Goal: Transaction & Acquisition: Download file/media

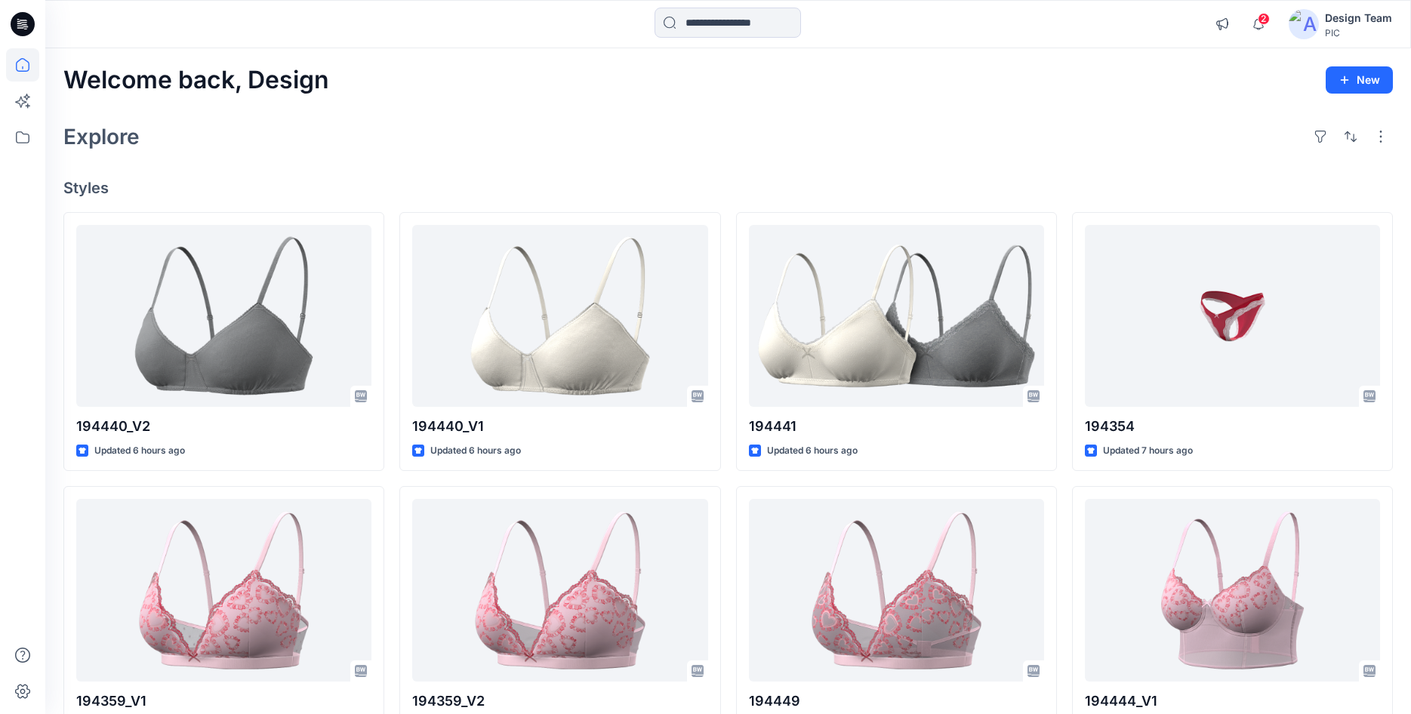
scroll to position [949, 0]
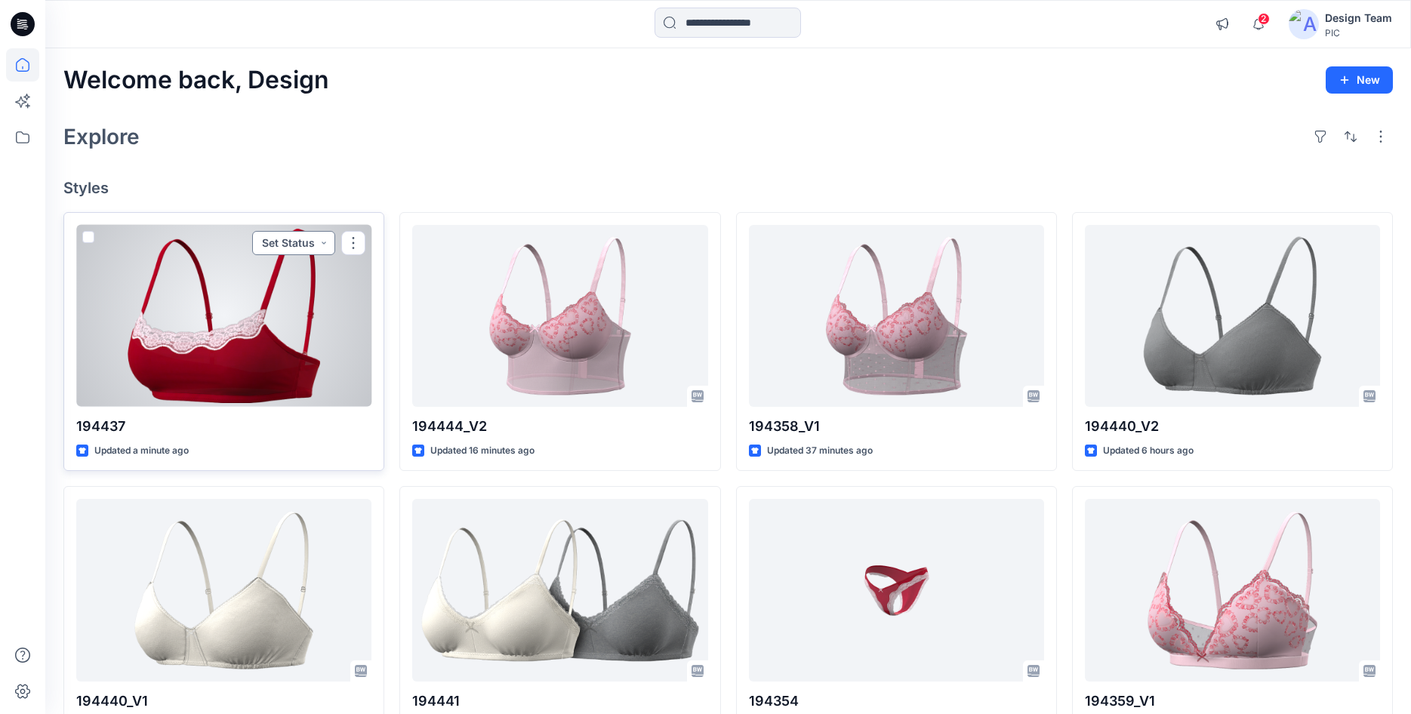
click at [297, 239] on button "Set Status" at bounding box center [293, 243] width 83 height 24
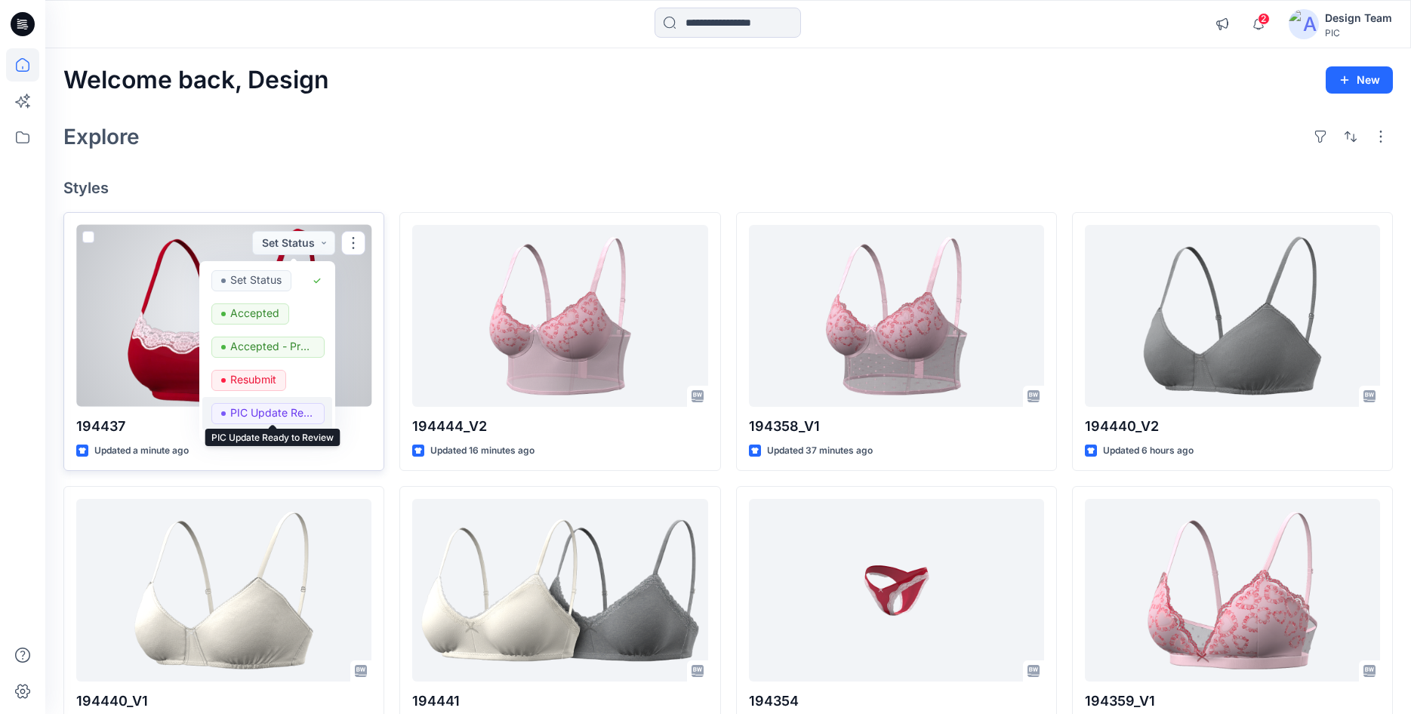
click at [268, 411] on p "PIC Update Ready to Review" at bounding box center [272, 413] width 85 height 20
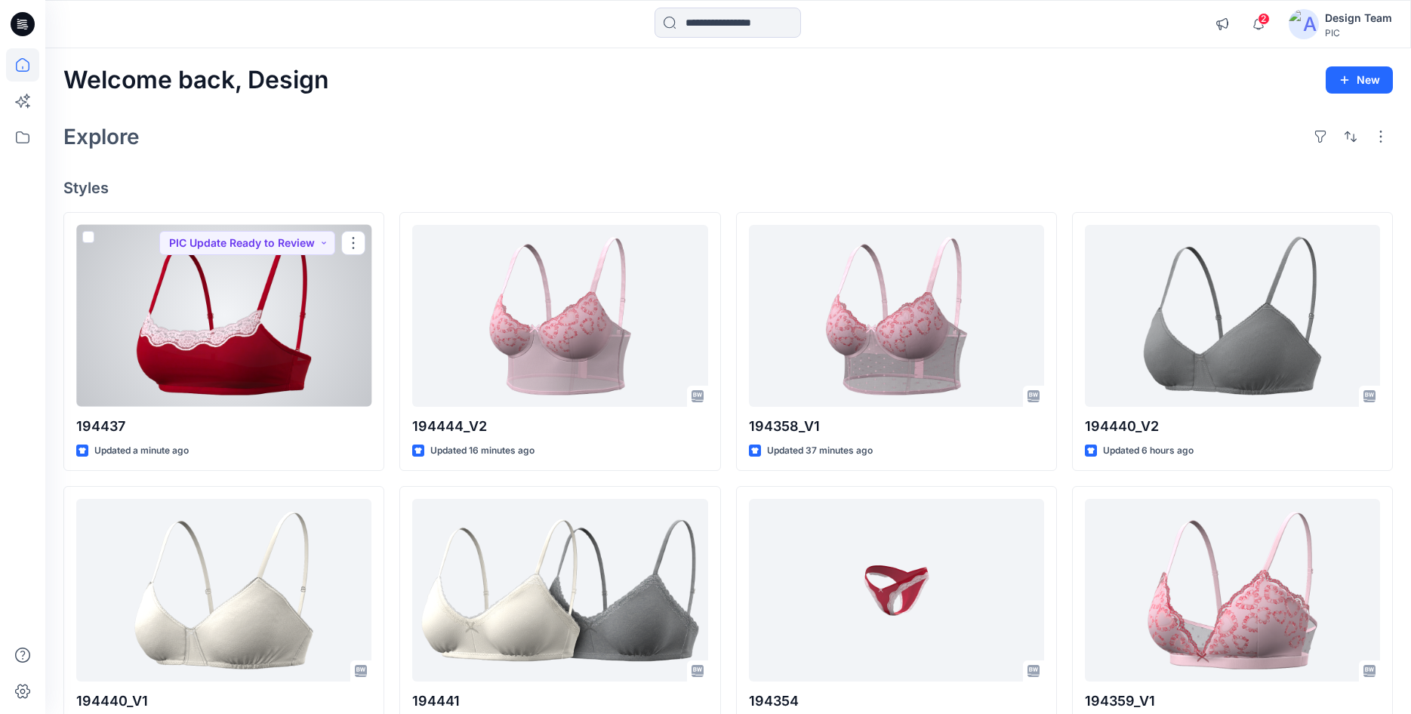
click at [307, 356] on div at bounding box center [223, 316] width 295 height 182
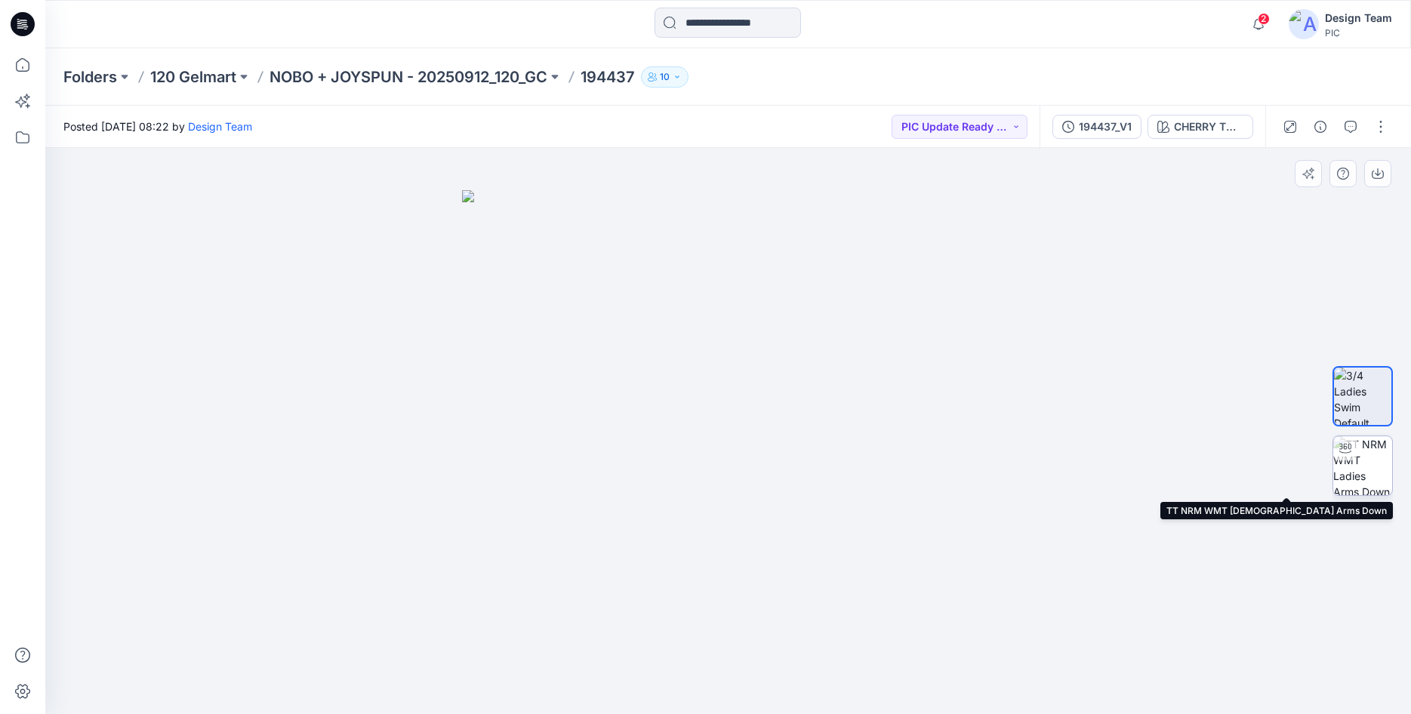
click at [1348, 462] on img at bounding box center [1363, 466] width 59 height 59
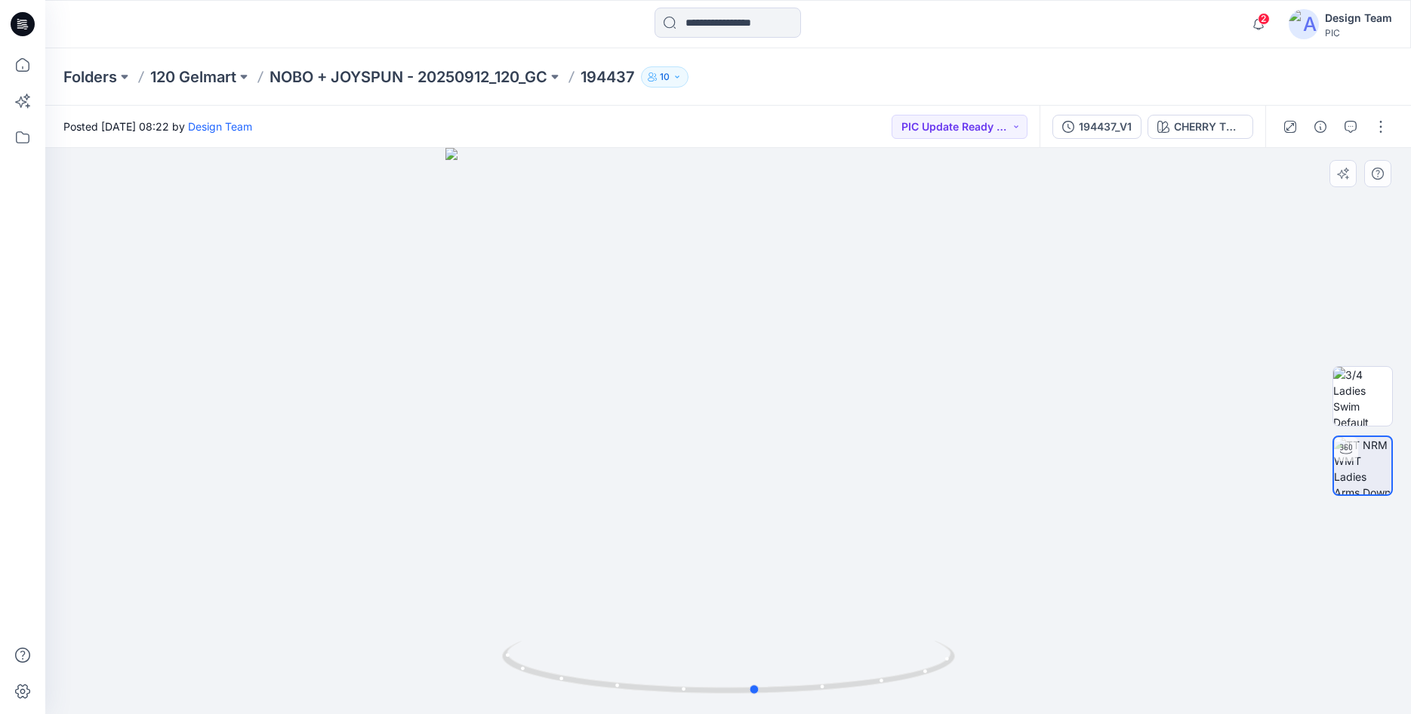
drag, startPoint x: 828, startPoint y: 683, endPoint x: 856, endPoint y: 609, distance: 78.8
click at [856, 609] on div at bounding box center [728, 431] width 1366 height 566
click at [23, 24] on icon at bounding box center [25, 24] width 6 height 1
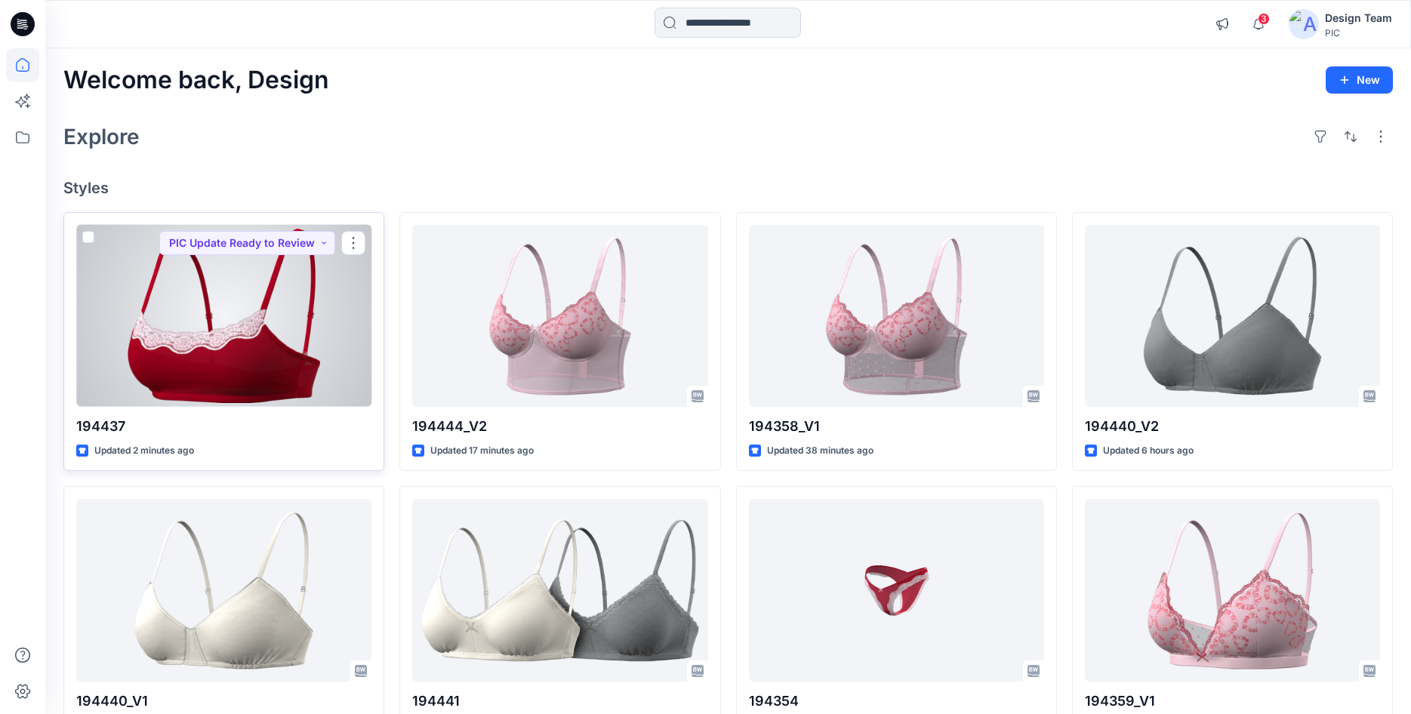
click at [273, 298] on div at bounding box center [223, 316] width 295 height 182
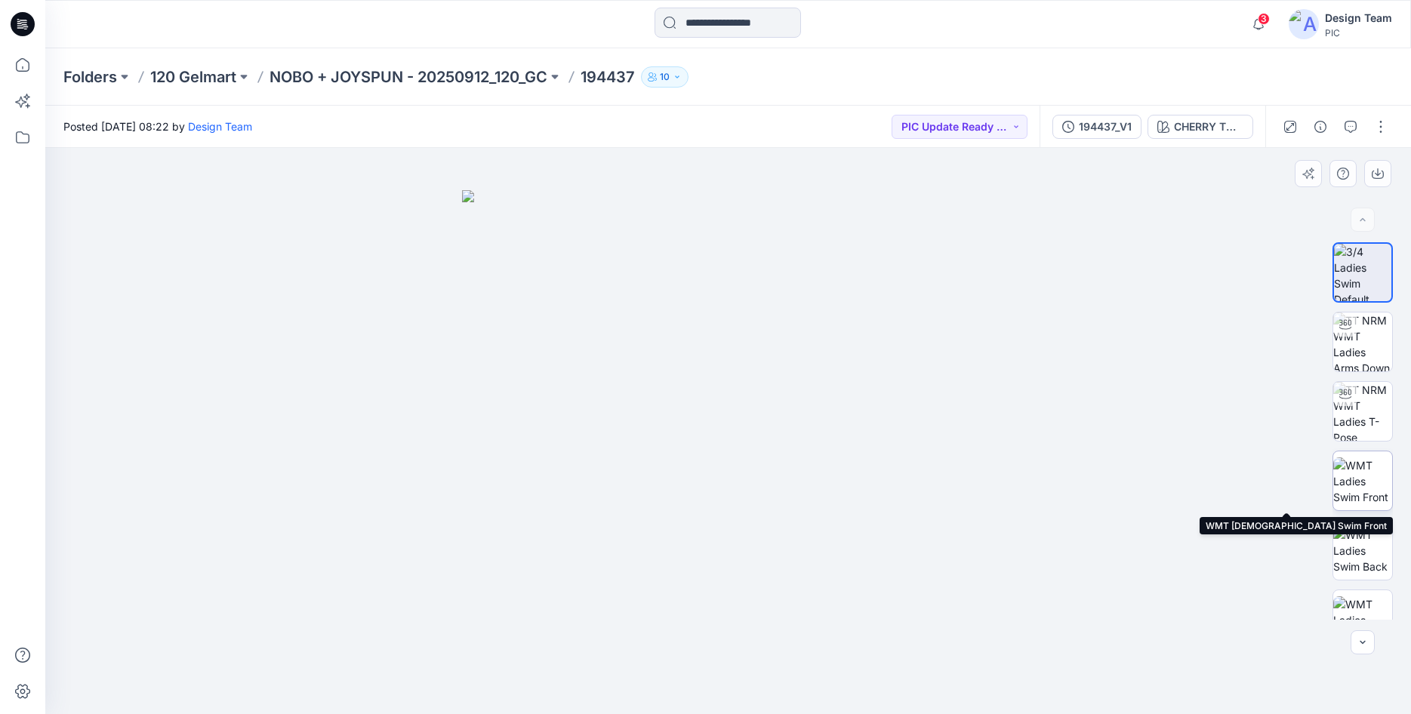
click at [1363, 483] on img at bounding box center [1363, 482] width 59 height 48
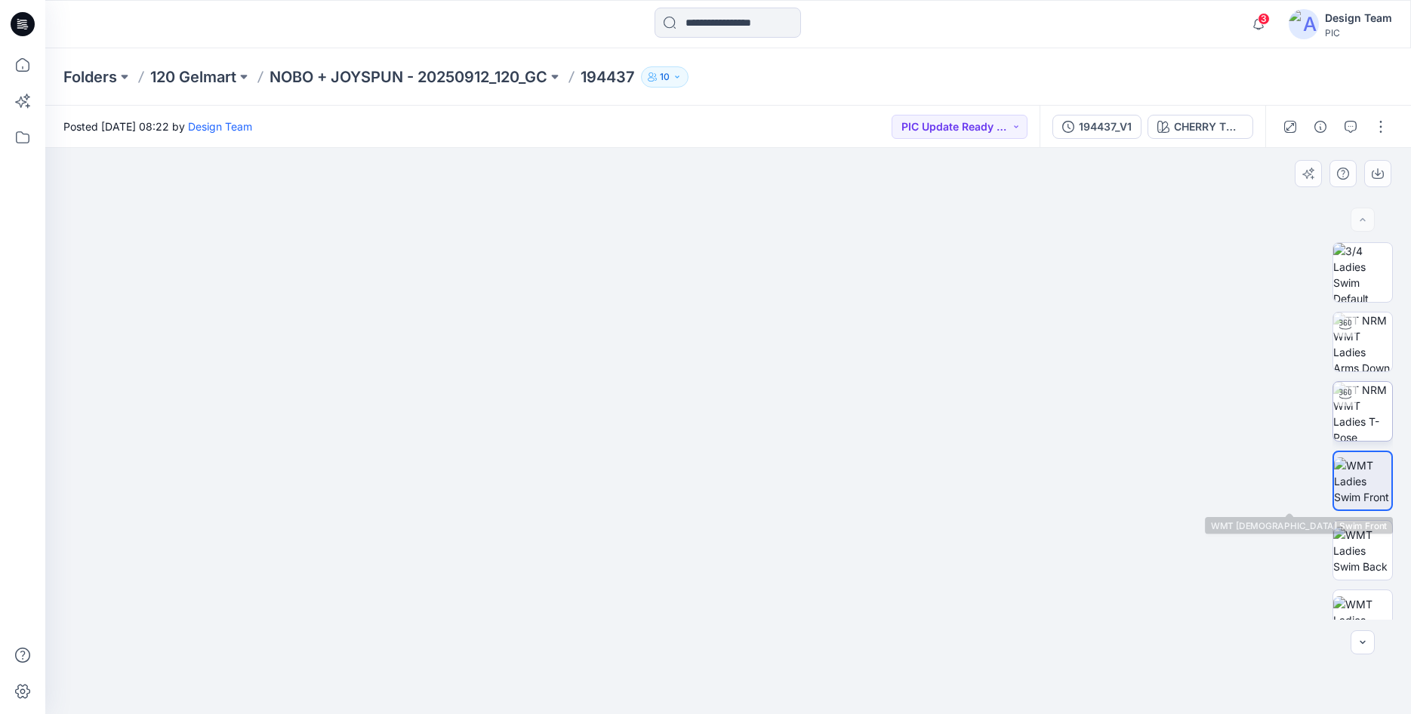
click at [1379, 427] on img at bounding box center [1363, 411] width 59 height 59
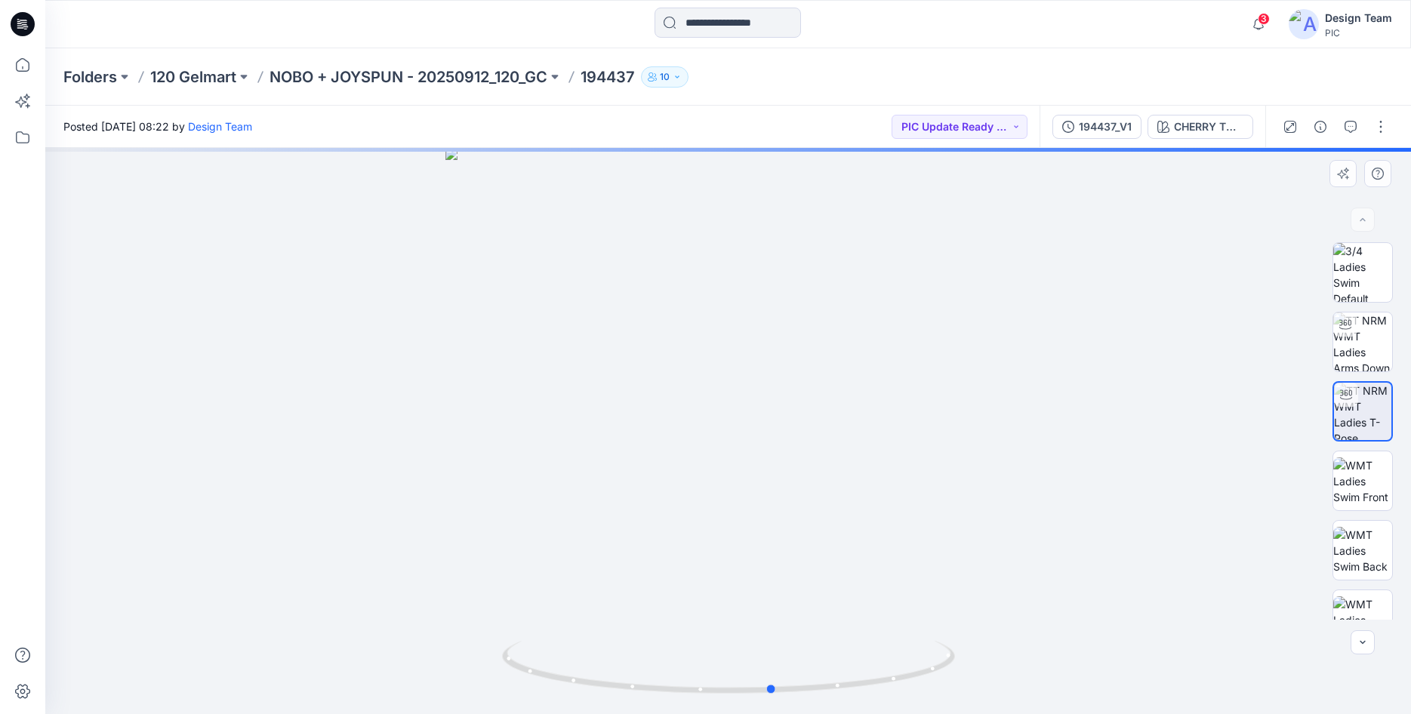
drag, startPoint x: 754, startPoint y: 693, endPoint x: 1252, endPoint y: 649, distance: 499.7
click at [1252, 649] on div at bounding box center [728, 431] width 1366 height 566
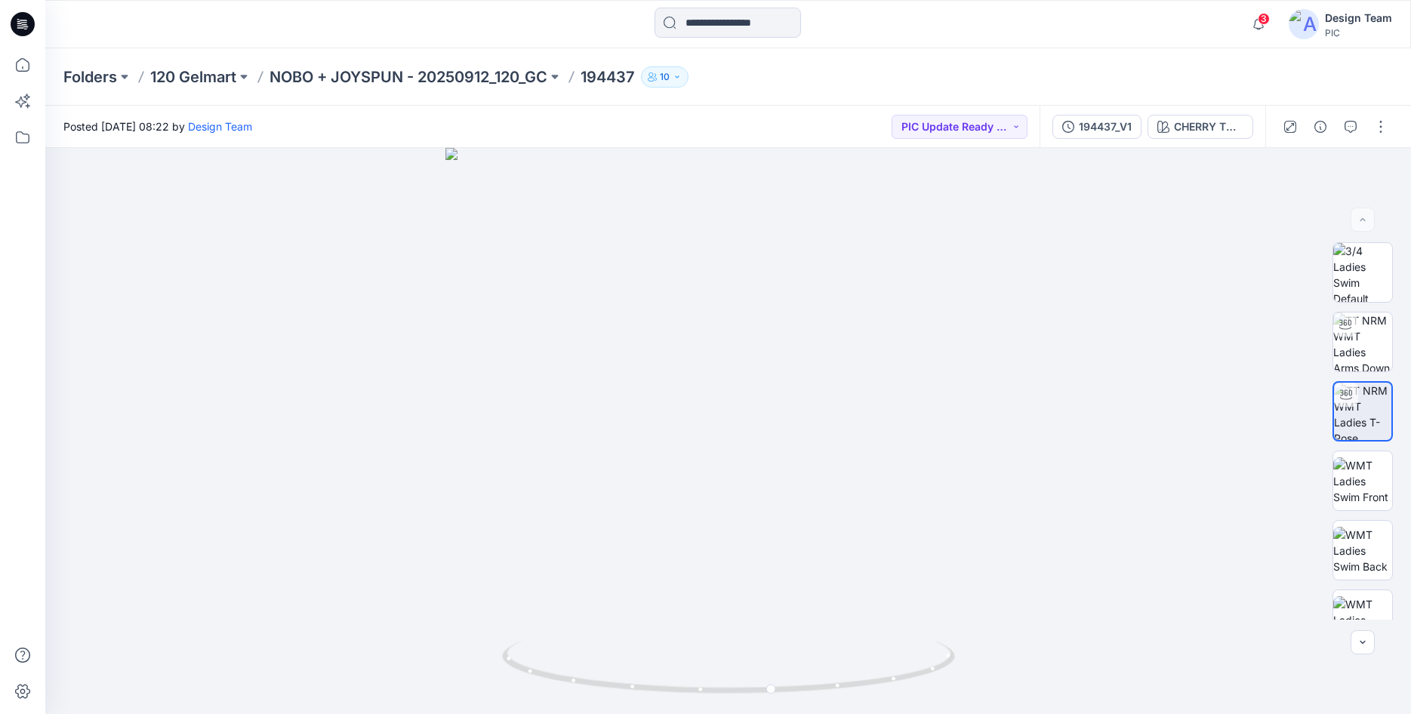
click at [30, 26] on icon at bounding box center [23, 24] width 24 height 24
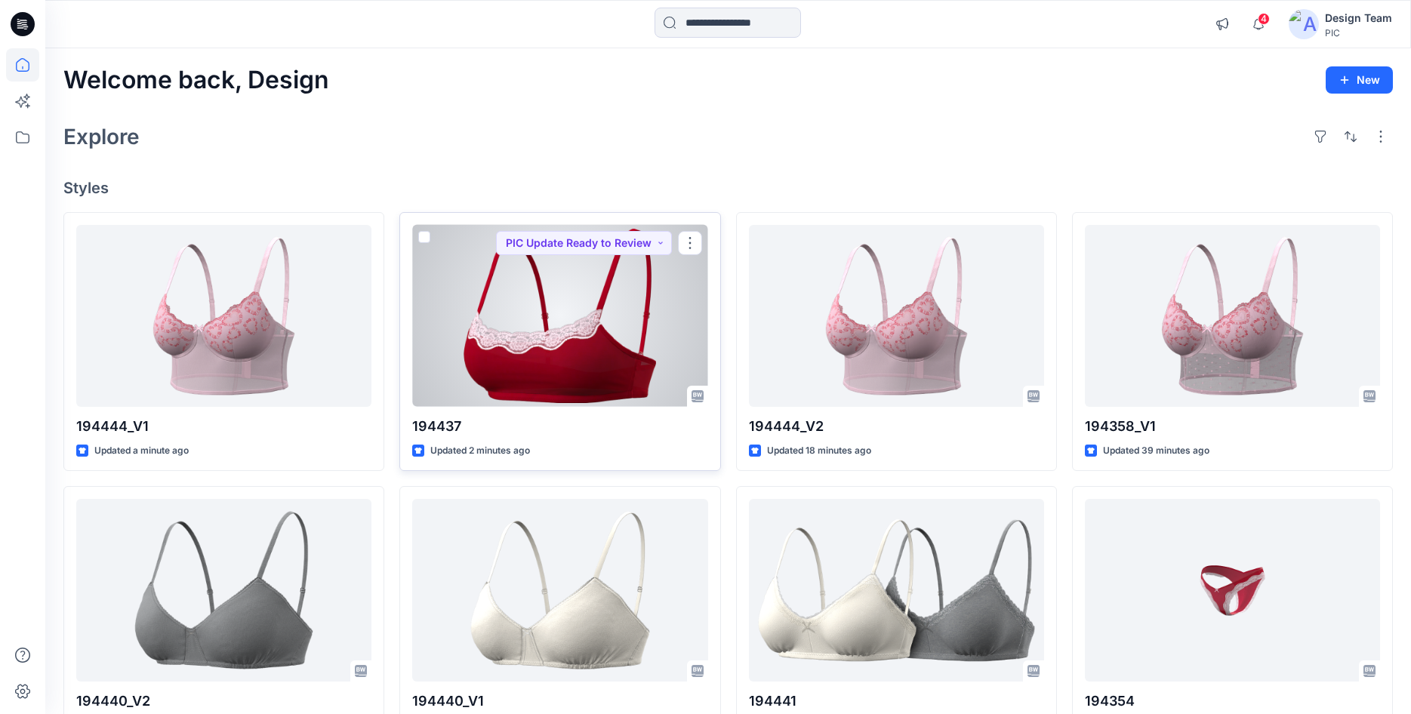
click at [562, 368] on div at bounding box center [559, 316] width 295 height 182
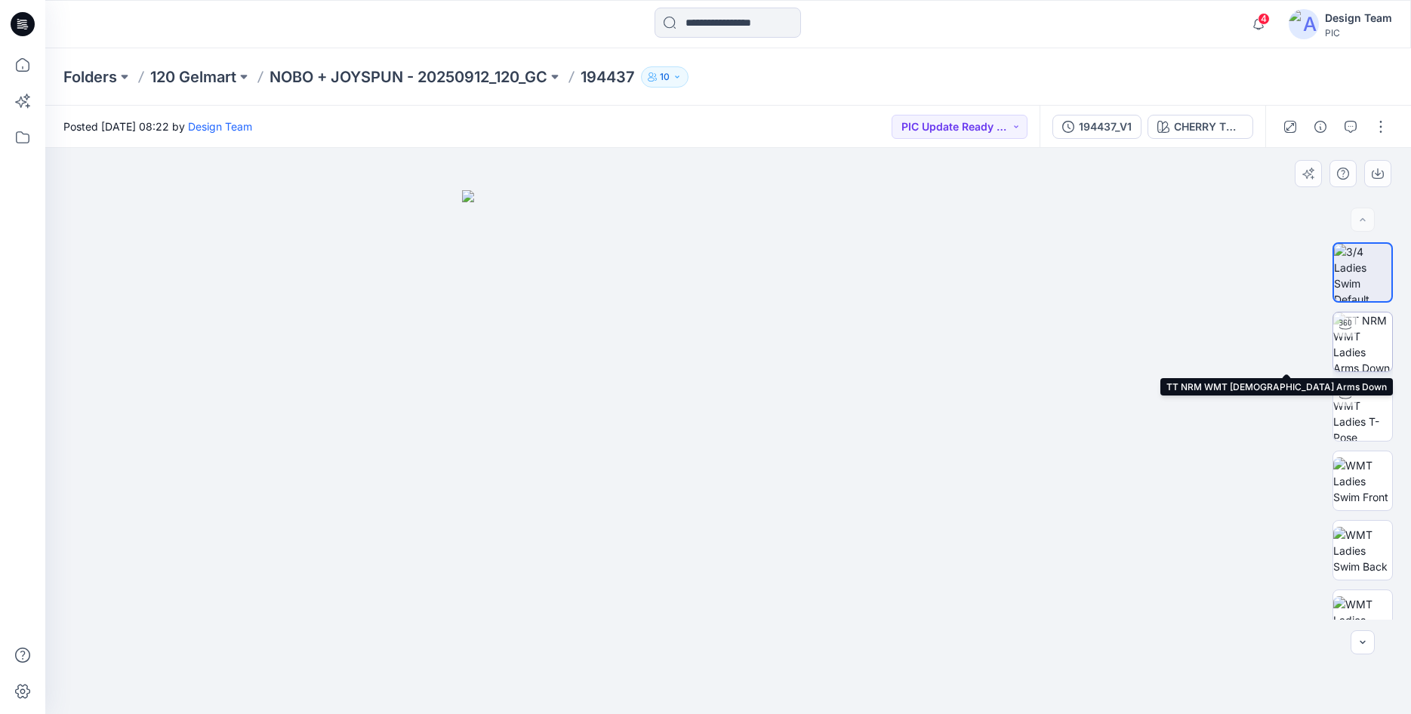
click at [1356, 338] on img at bounding box center [1363, 342] width 59 height 59
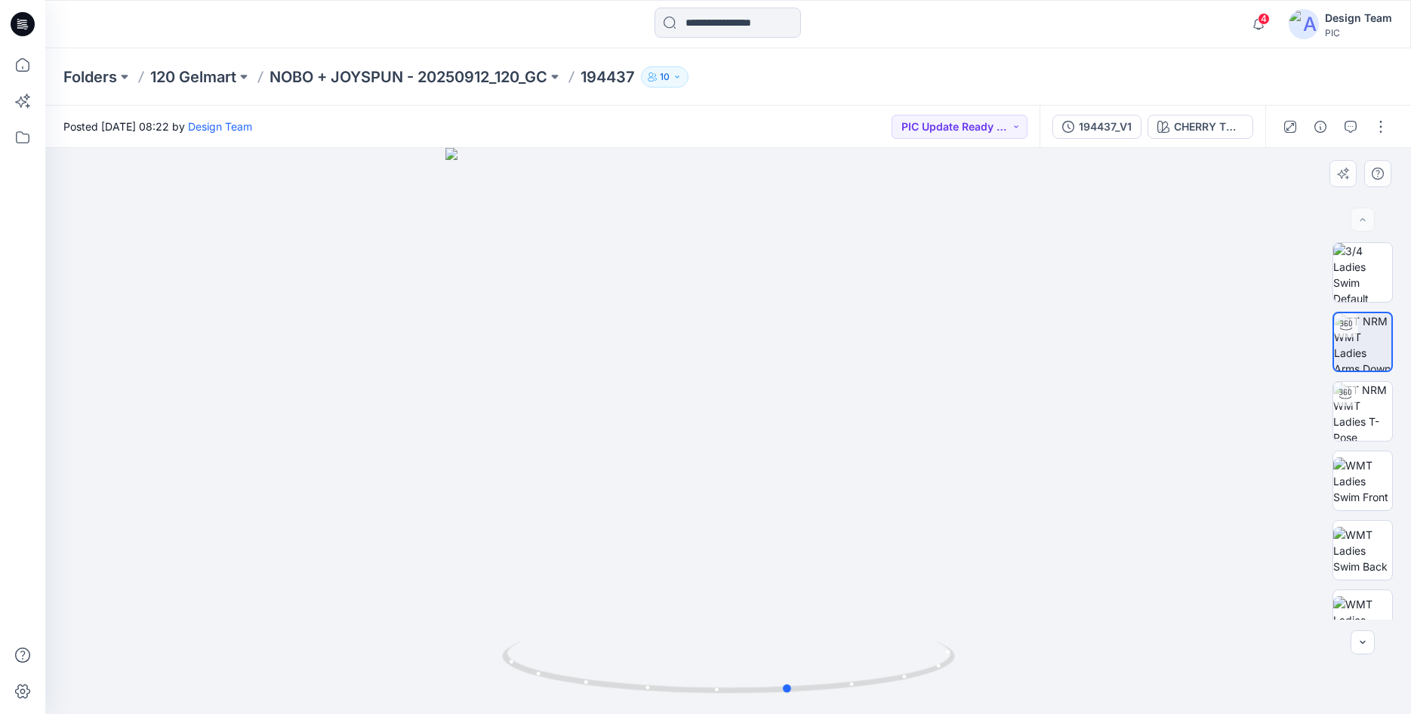
drag, startPoint x: 890, startPoint y: 683, endPoint x: 498, endPoint y: 655, distance: 393.0
click at [498, 655] on div at bounding box center [728, 431] width 1366 height 566
drag, startPoint x: 762, startPoint y: 696, endPoint x: 719, endPoint y: 691, distance: 43.3
click at [719, 691] on icon at bounding box center [730, 669] width 457 height 57
drag, startPoint x: 785, startPoint y: 691, endPoint x: 793, endPoint y: 683, distance: 11.2
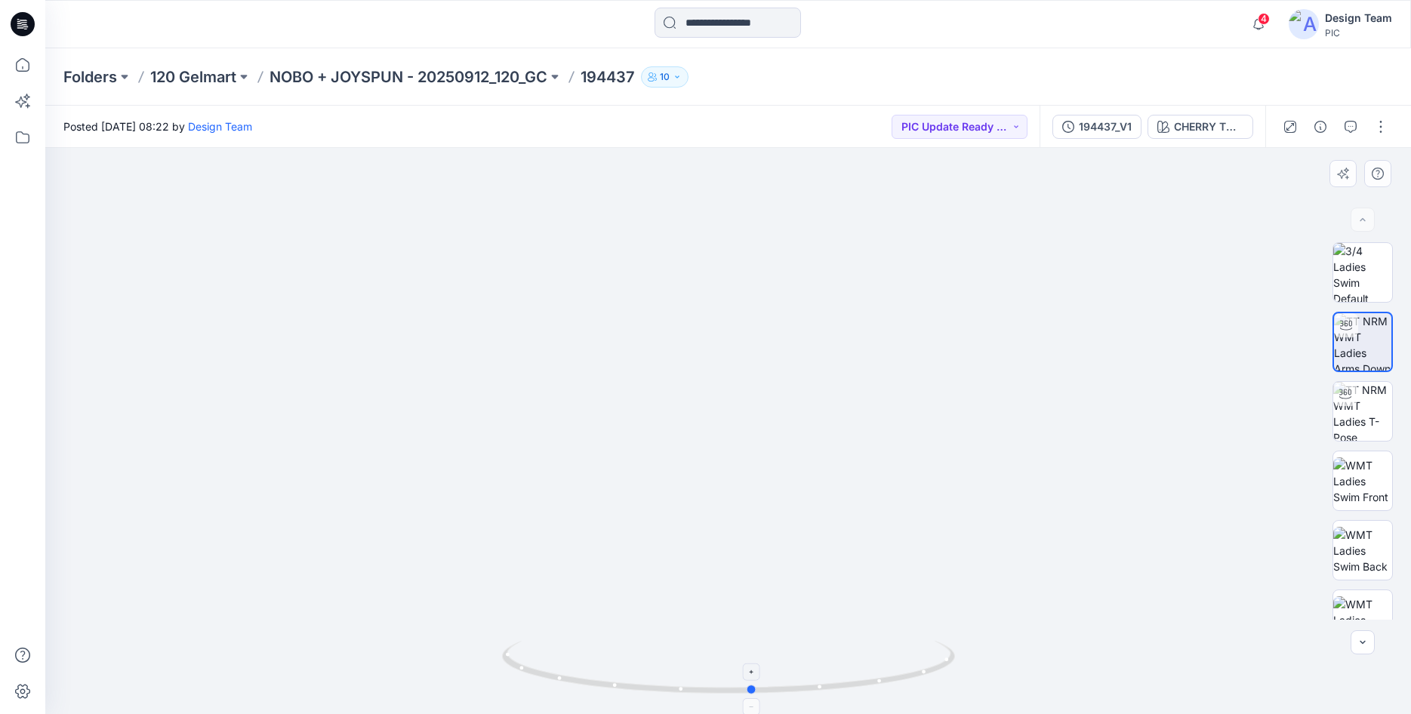
click at [793, 683] on icon at bounding box center [730, 669] width 457 height 57
click at [705, 20] on input at bounding box center [728, 23] width 147 height 30
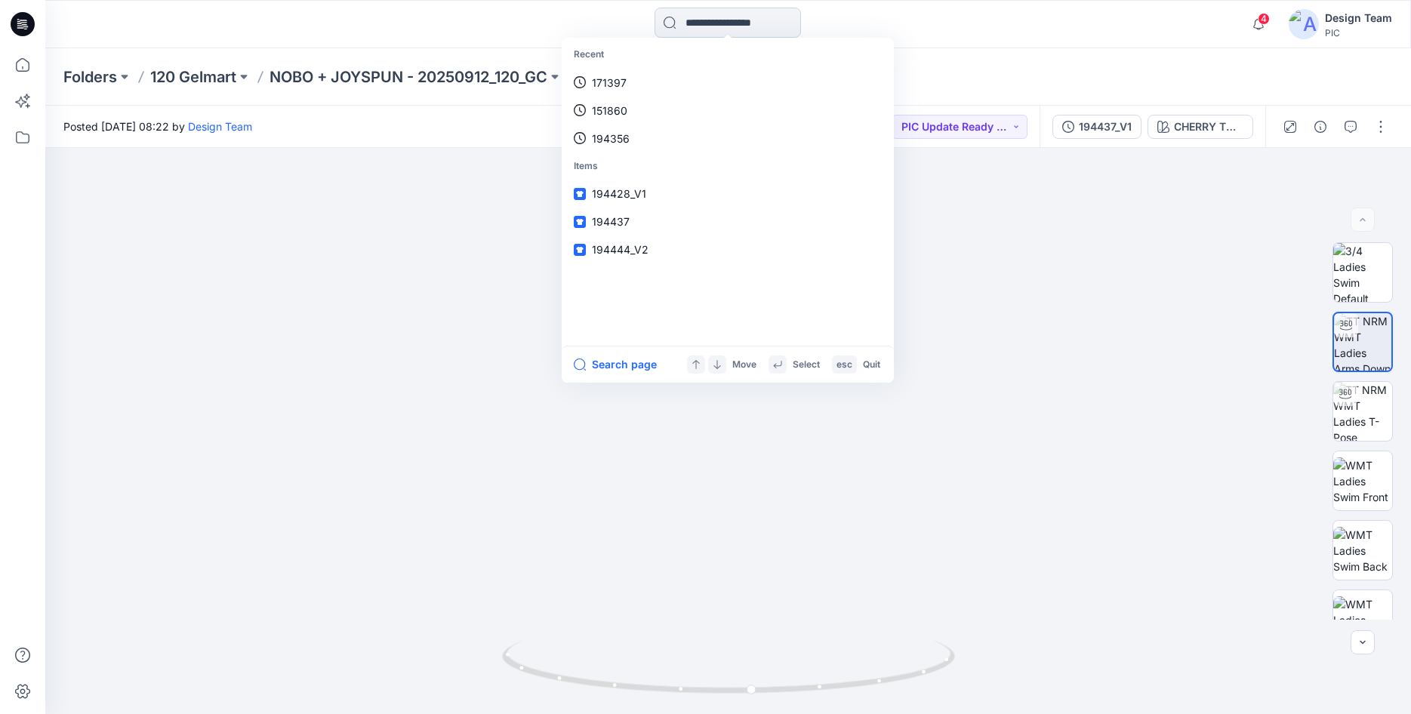
paste input "******"
type input "******"
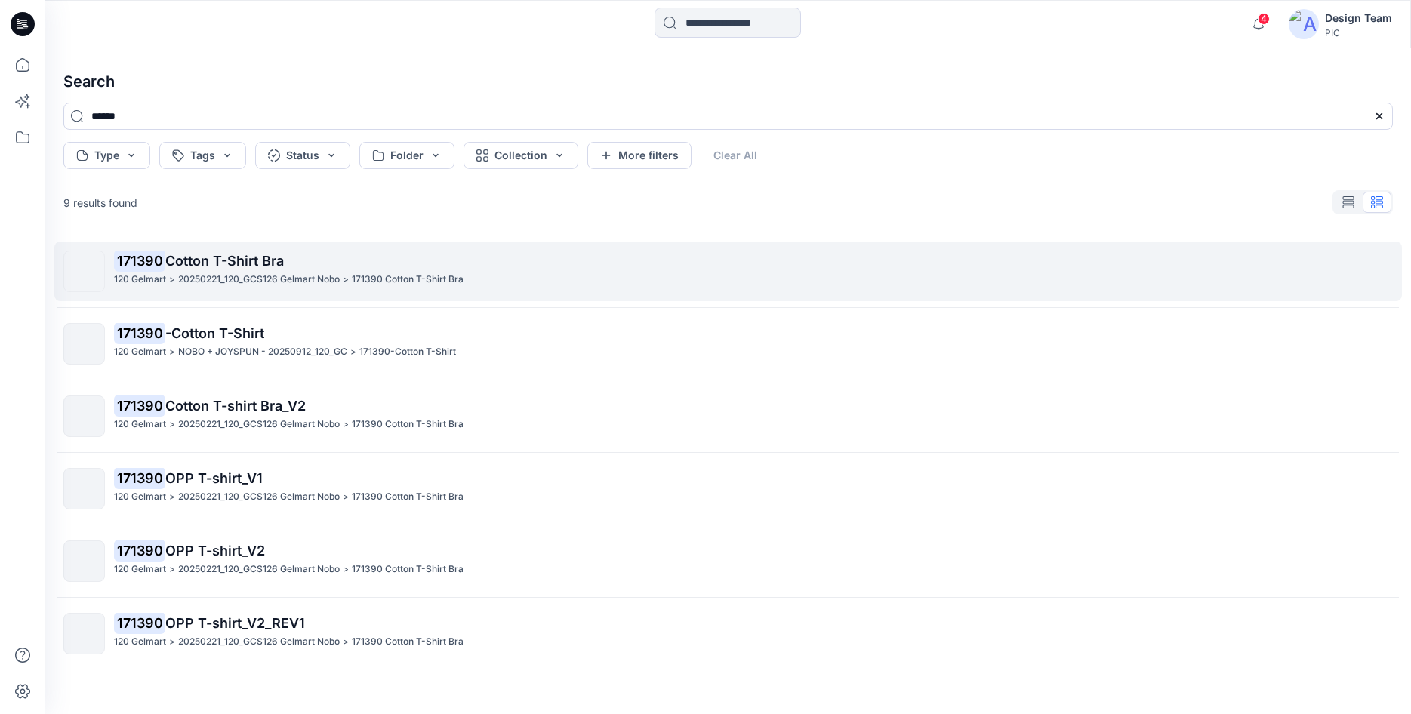
click at [208, 270] on p "171390 Cotton T-Shirt Bra" at bounding box center [753, 261] width 1279 height 21
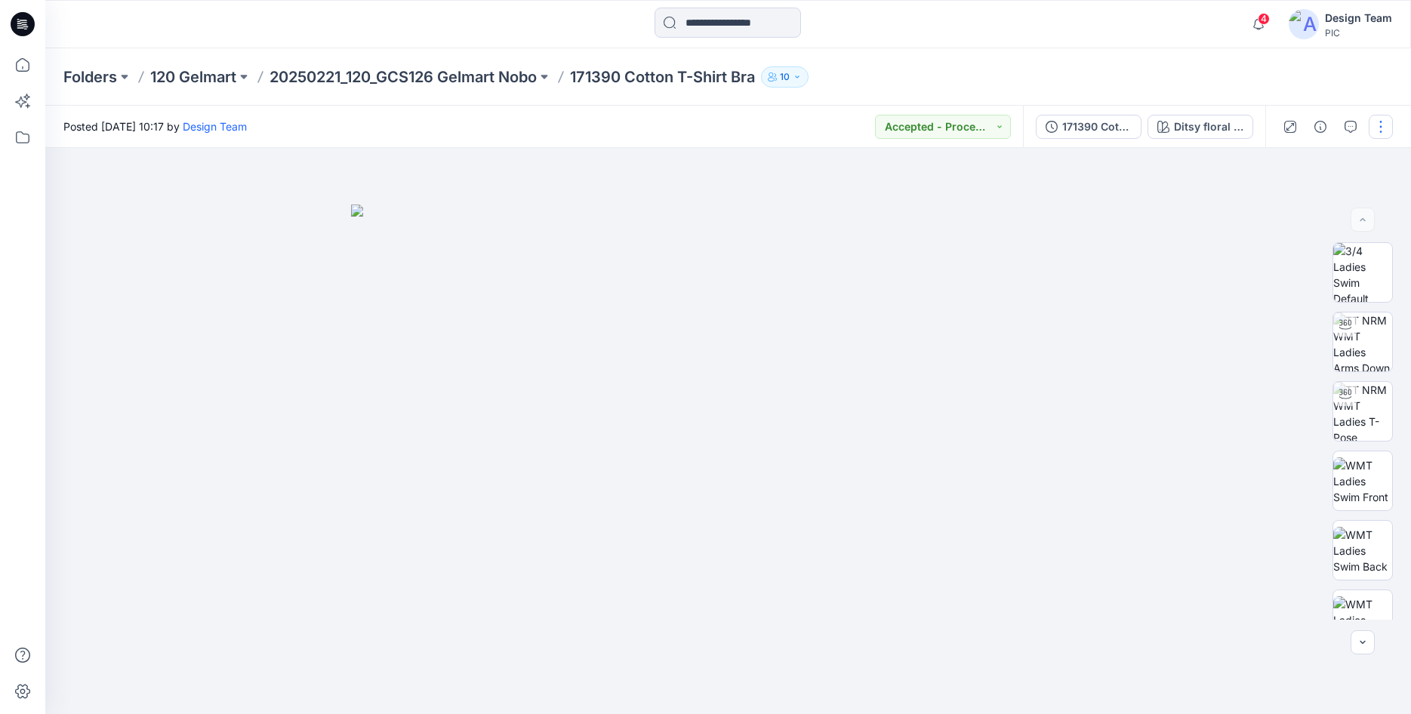
click at [1380, 134] on button "button" at bounding box center [1381, 127] width 24 height 24
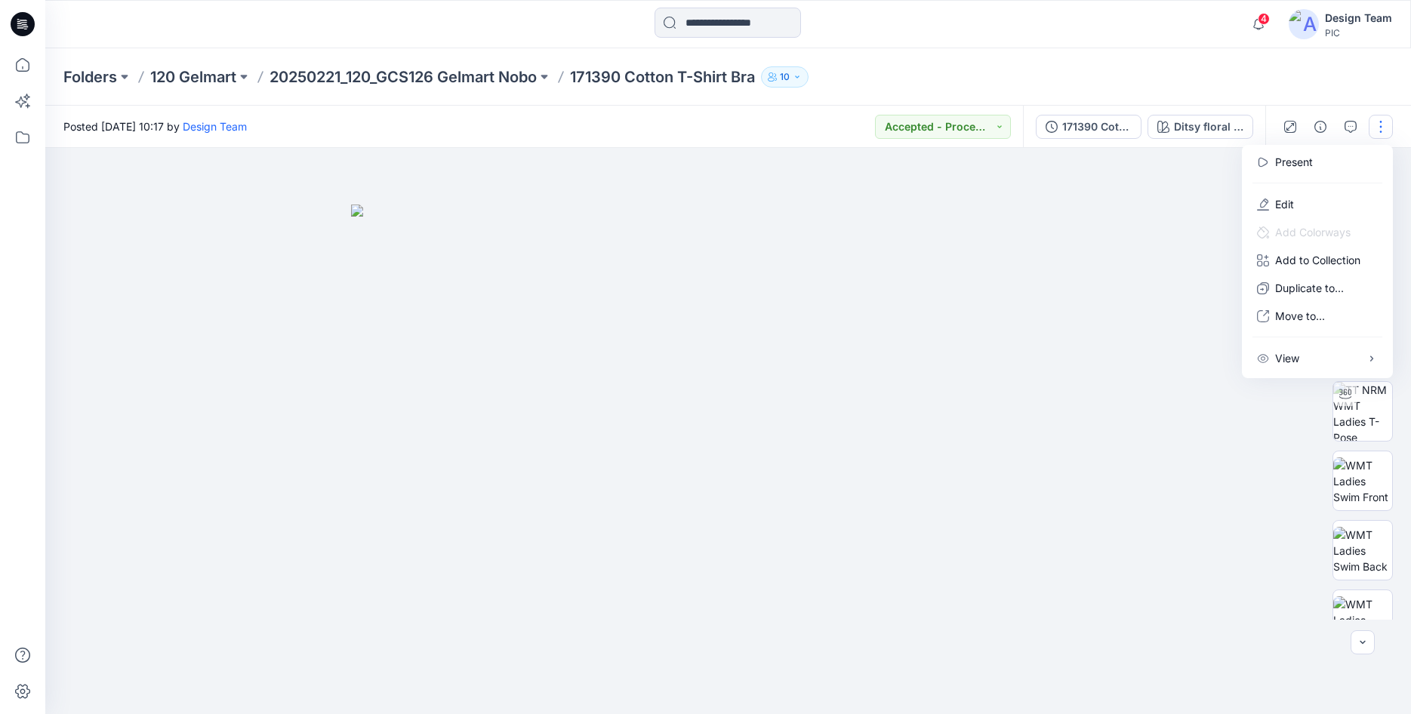
click at [1163, 182] on div at bounding box center [728, 431] width 1366 height 566
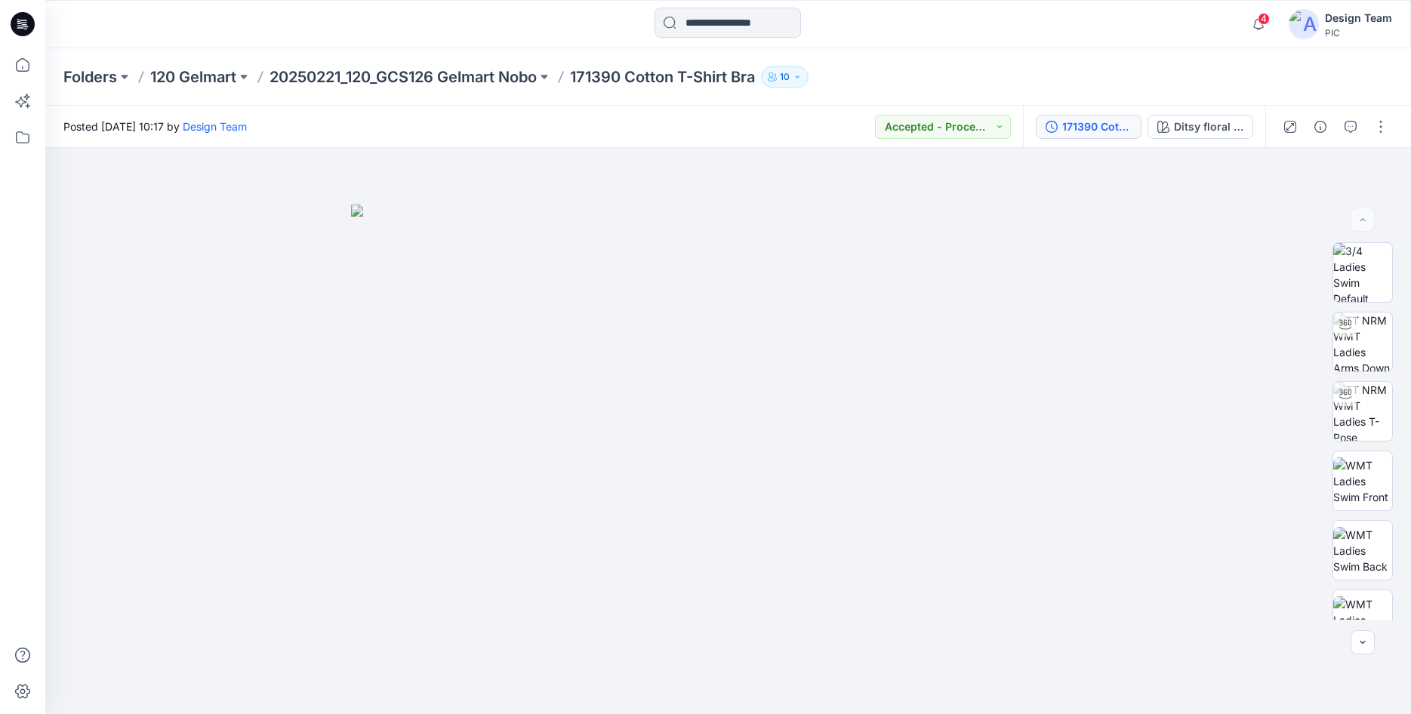
click at [1103, 135] on button "171390 Cotton T-shirt Bra_V2" at bounding box center [1089, 127] width 106 height 24
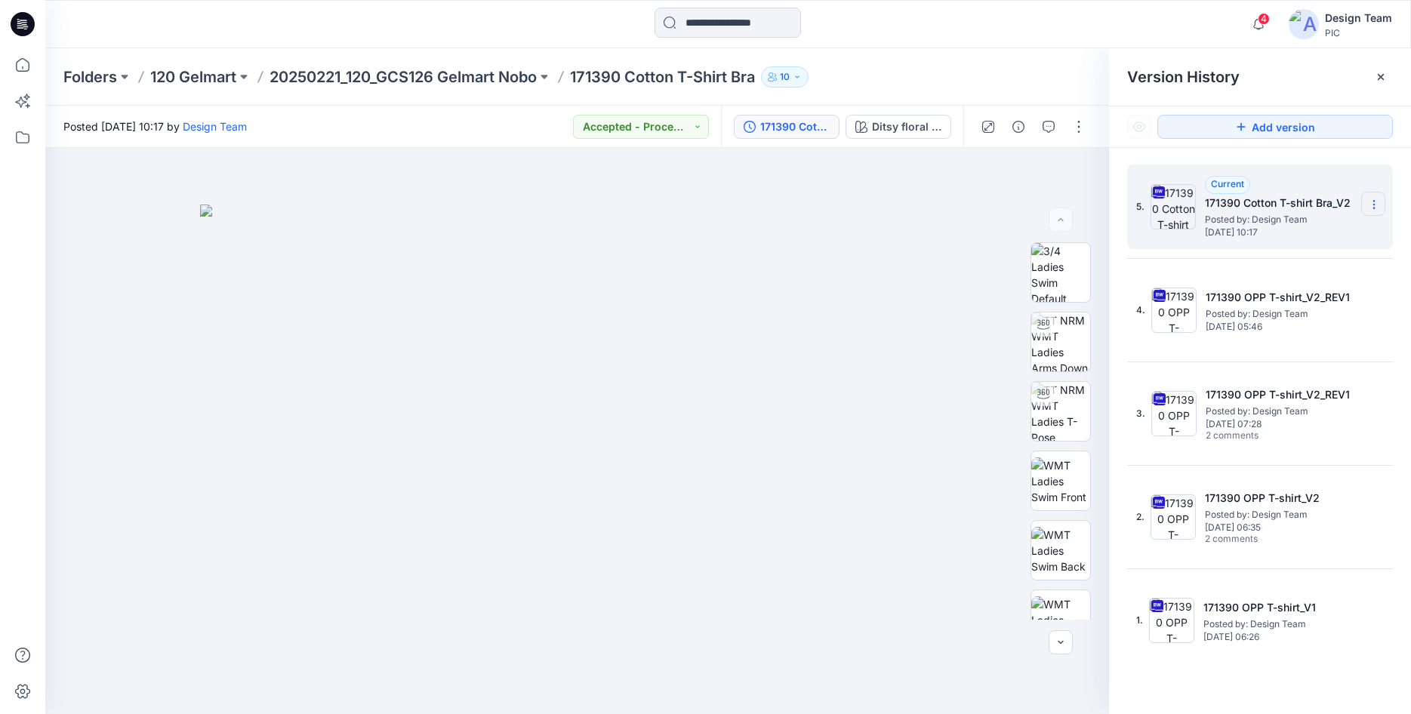
click at [1374, 202] on icon at bounding box center [1374, 205] width 12 height 12
click at [1258, 226] on span "Download Source BW File" at bounding box center [1298, 234] width 127 height 18
